Goal: Find specific page/section

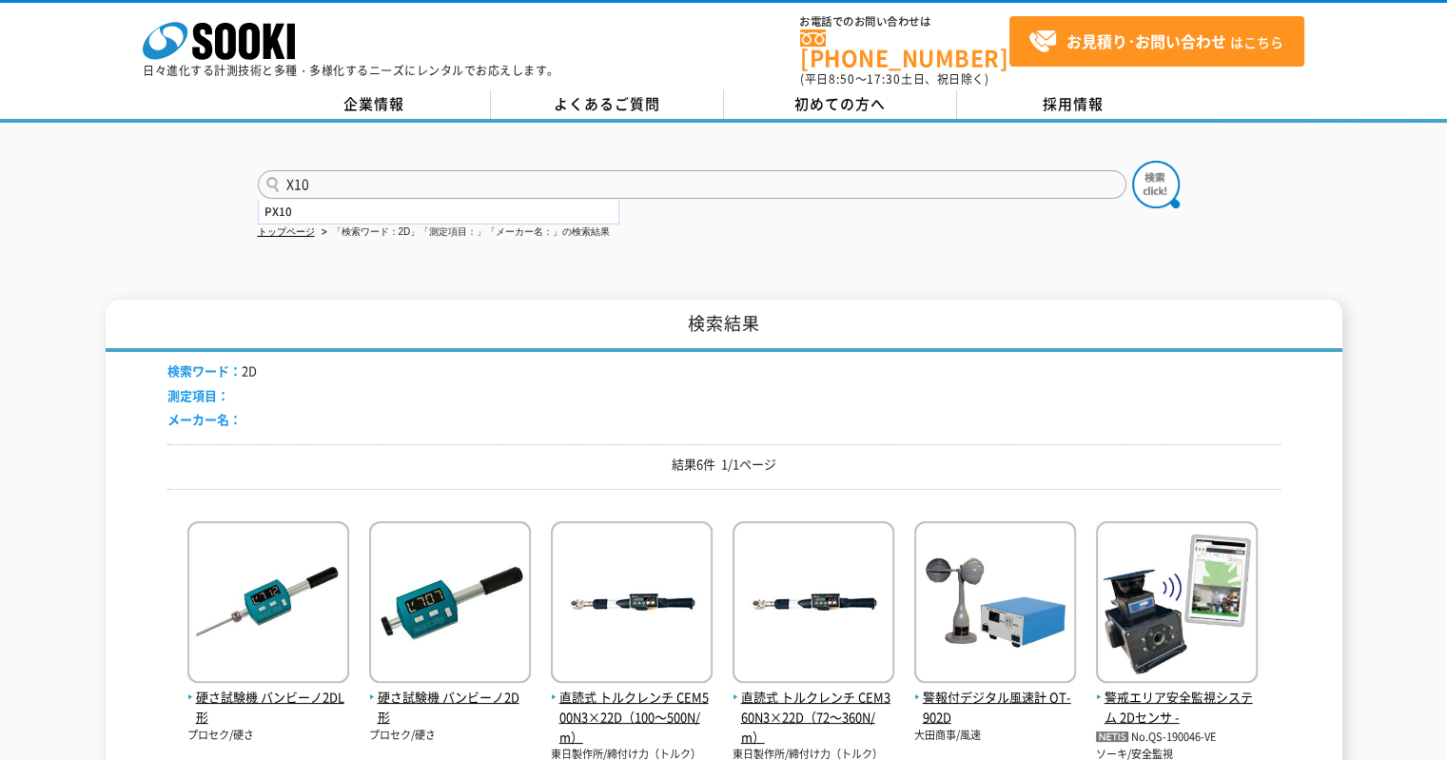
type input "X10"
click at [1132, 161] on button at bounding box center [1156, 185] width 48 height 48
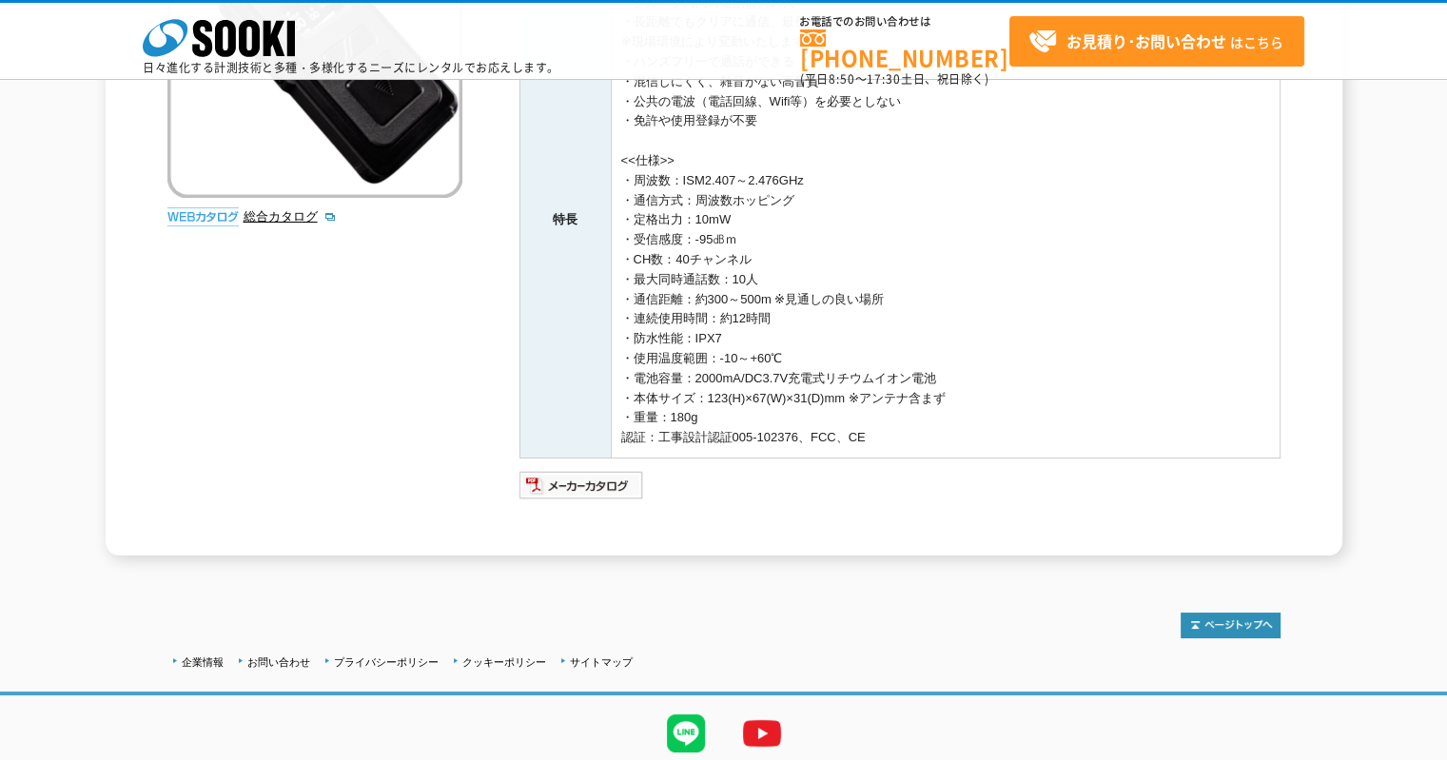
scroll to position [351, 0]
